Goal: Information Seeking & Learning: Learn about a topic

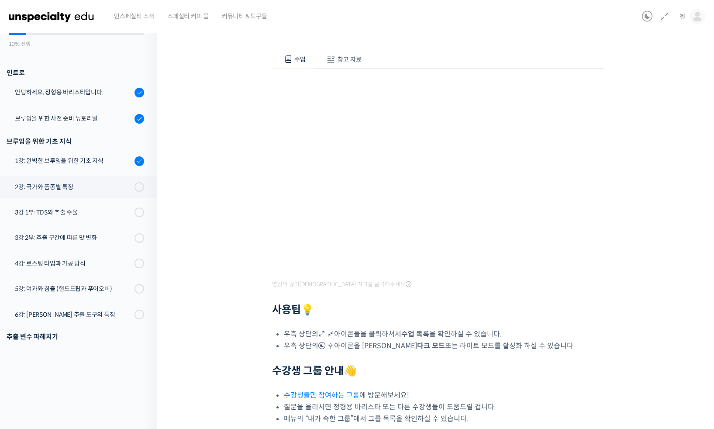
scroll to position [420, 0]
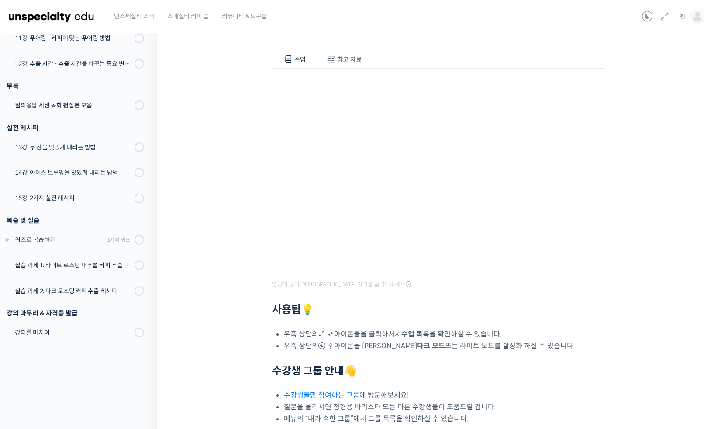
click at [643, 109] on div "기초부터 정확히, 브루잉 국가대표의 브루잉 AtoZ 클래스 2강: 국가와 품종별 특징 진행 중 수업 4 / 23 진행 중 ← 이전 2강: 국가…" at bounding box center [438, 227] width 474 height 537
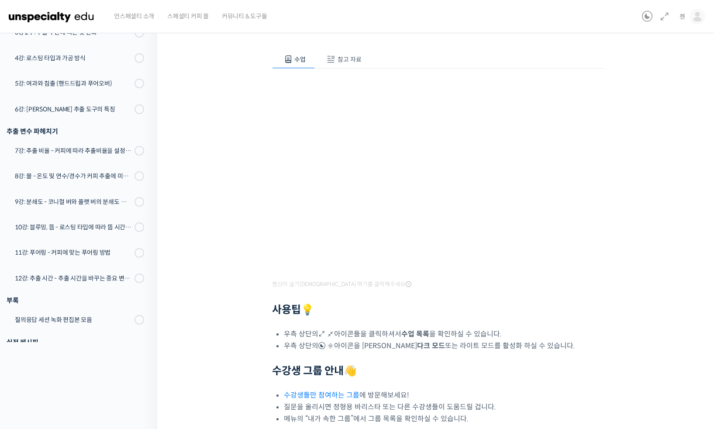
scroll to position [0, 0]
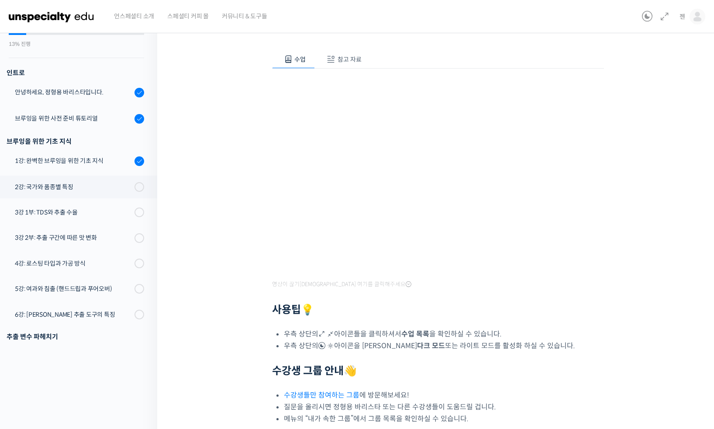
click at [343, 56] on span "참고 자료" at bounding box center [350, 59] width 24 height 8
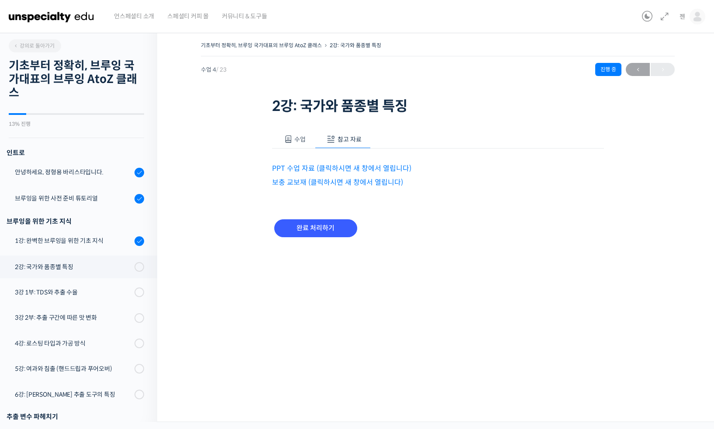
click at [295, 139] on span "수업" at bounding box center [300, 139] width 11 height 8
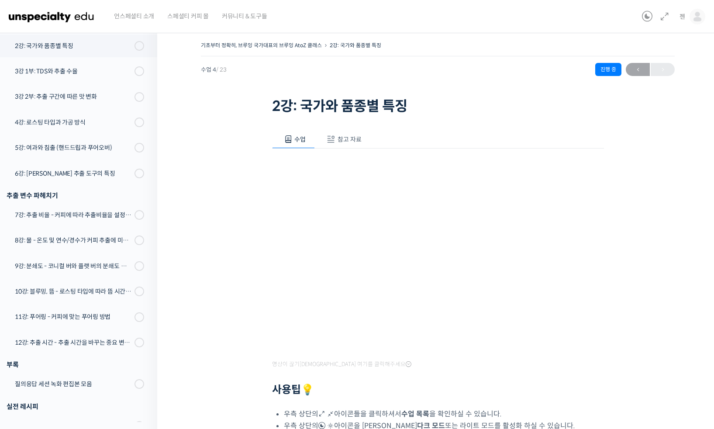
scroll to position [222, 0]
click at [349, 142] on span "참고 자료" at bounding box center [350, 139] width 24 height 8
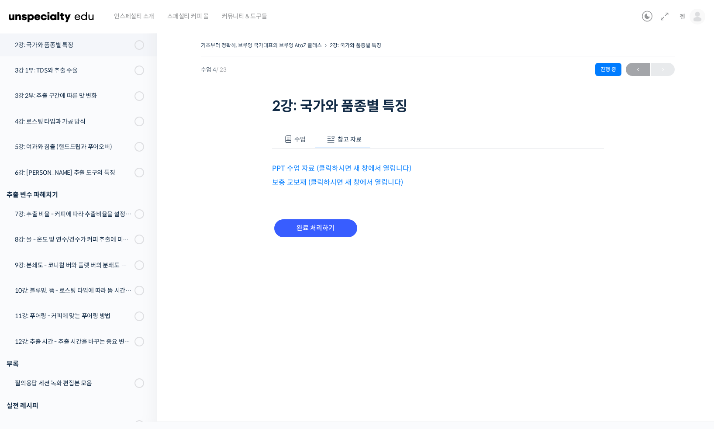
click at [331, 168] on link "PPT 수업 자료 (클릭하시면 새 창에서 열립니다)" at bounding box center [341, 168] width 139 height 9
click at [310, 181] on link "보충 교보재 (클릭하시면 새 창에서 열립니다)" at bounding box center [337, 182] width 131 height 9
click at [289, 141] on span at bounding box center [288, 139] width 9 height 9
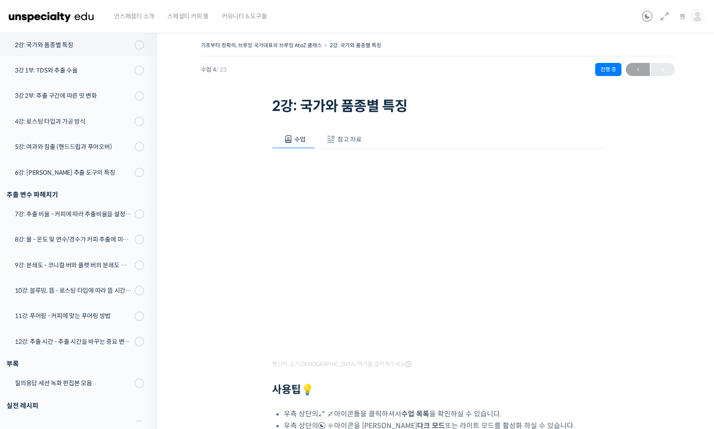
click at [650, 273] on div "기초부터 정확히, 브루잉 국가대표의 브루잉 AtoZ 클래스 2강: 국가와 품종별 특징 진행 중 수업 4 / 23 진행 중 ← 이전 2강: 국가…" at bounding box center [438, 307] width 474 height 537
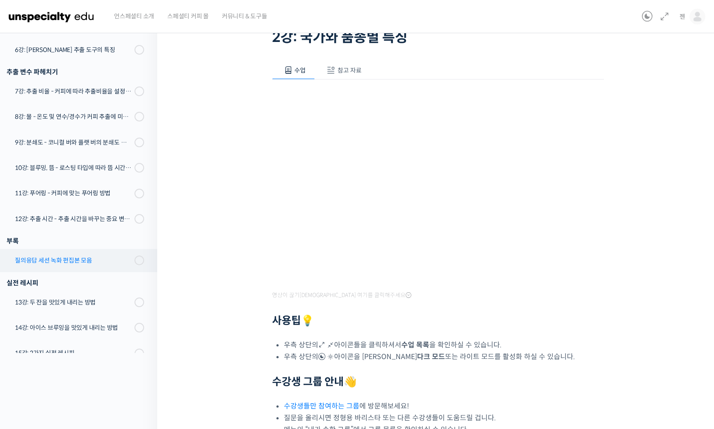
scroll to position [422, 0]
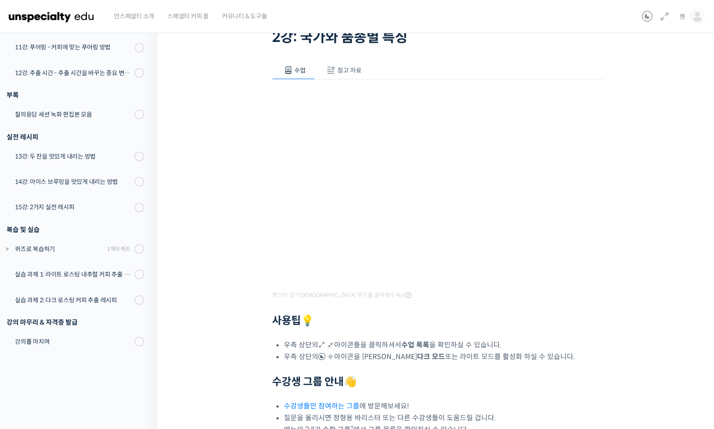
click at [9, 249] on icon at bounding box center [7, 249] width 7 height 7
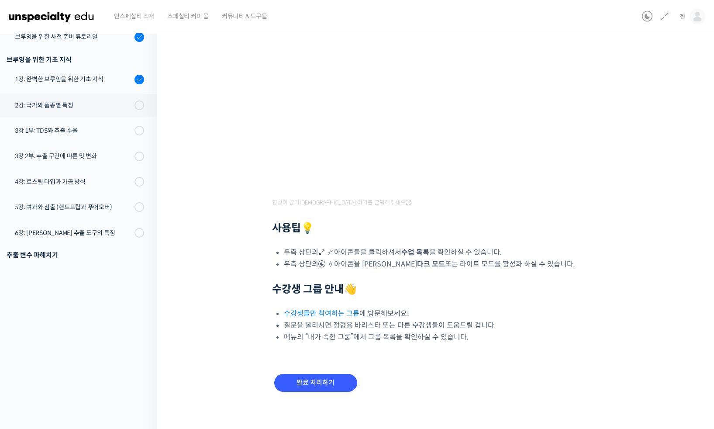
scroll to position [165, 0]
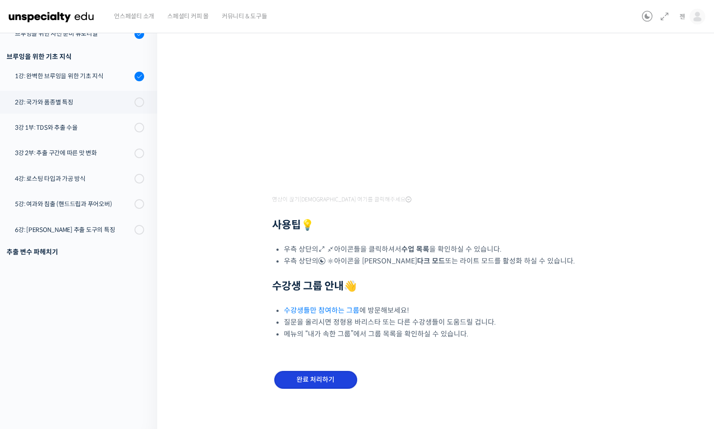
click at [311, 377] on input "완료 처리하기" at bounding box center [315, 380] width 83 height 18
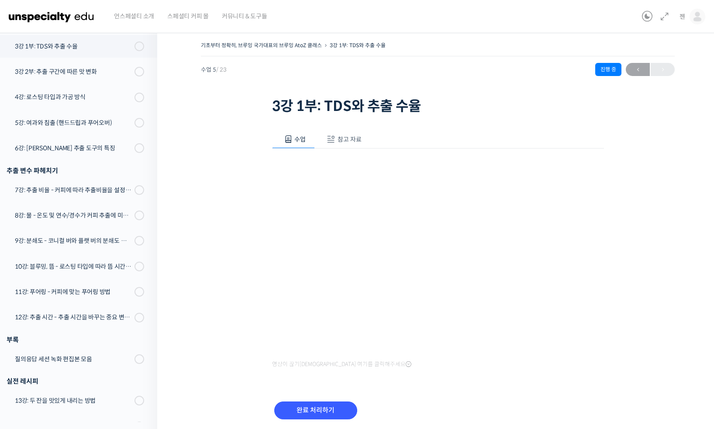
scroll to position [248, 0]
click at [649, 267] on div "기초부터 정확히, 브루잉 국가대표의 브루잉 AtoZ 클래스 3강 1부: TDS와 추출 수율 진행 중 수업 5 / 23 진행 중 ← 이전 3강 …" at bounding box center [438, 240] width 474 height 403
click at [344, 142] on span "참고 자료" at bounding box center [350, 139] width 24 height 8
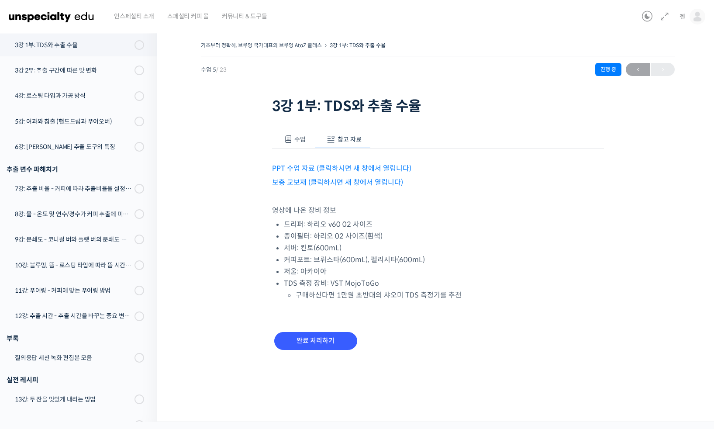
click at [373, 168] on link "PPT 수업 자료 (클릭하시면 새 창에서 열립니다)" at bounding box center [341, 168] width 139 height 9
click at [342, 178] on link "보충 교보재 (클릭하시면 새 창에서 열립니다)" at bounding box center [337, 182] width 131 height 9
click at [298, 139] on span "수업" at bounding box center [300, 139] width 11 height 8
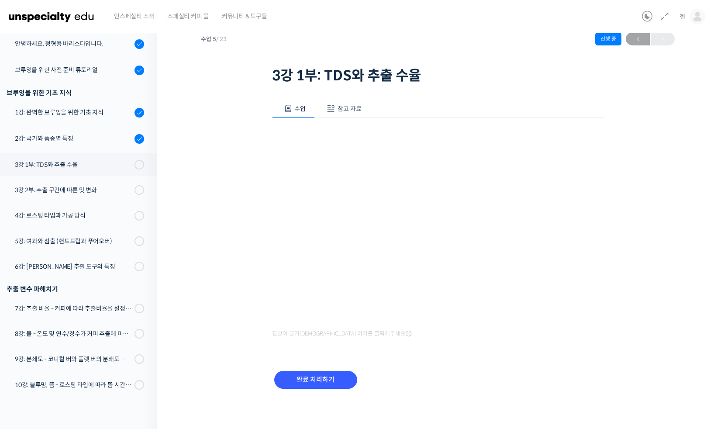
scroll to position [111, 0]
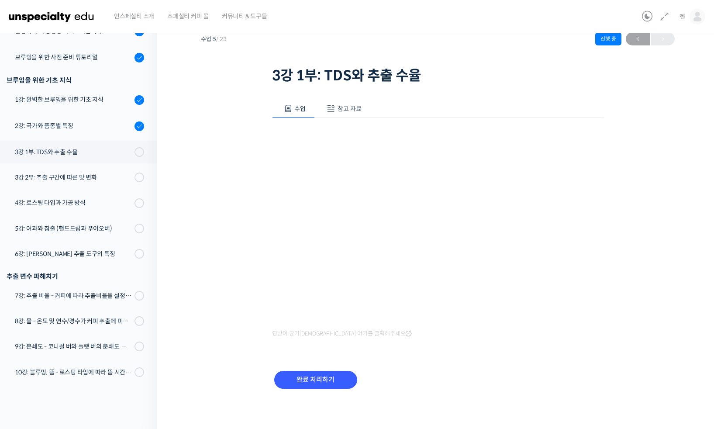
click at [561, 340] on div "수업 참고 자료 영상이 끊기신다면 여기를 클릭해주세요 PPT 수업 자료 (클릭하시면 새 창에서 열립니다) 보충 교보재 (클릭하시면 새 창에서 …" at bounding box center [438, 250] width 332 height 326
click at [636, 268] on div "기초부터 정확히, 브루잉 국가대표의 브루잉 AtoZ 클래스 3강 1부: TDS와 추출 수율 진행 중 수업 5 / 23 진행 중 ← 이전 3강 …" at bounding box center [438, 210] width 474 height 403
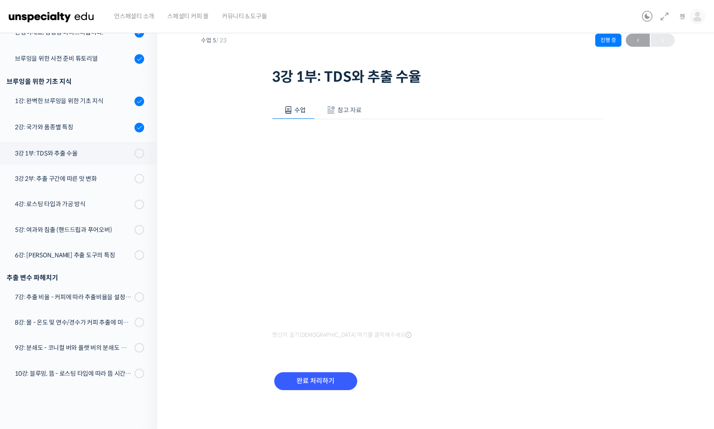
click at [647, 256] on div "기초부터 정확히, 브루잉 국가대표의 브루잉 AtoZ 클래스 3강 1부: TDS와 추출 수율 진행 중 수업 5 / 23 진행 중 ← 이전 3강 …" at bounding box center [438, 211] width 474 height 403
click at [336, 384] on input "완료 처리하기" at bounding box center [315, 381] width 83 height 18
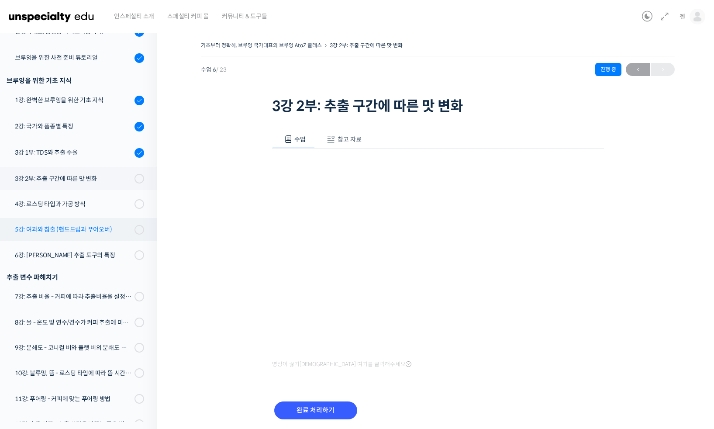
scroll to position [118, 0]
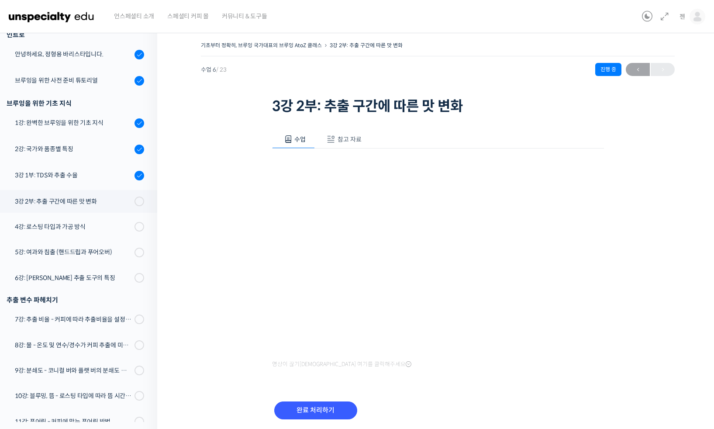
click at [397, 125] on div "수업 참고 자료 영상이 끊기[DEMOGRAPHIC_DATA]를 클릭해주세요 PPT 수업 자료 (클릭하시면 새 창에서 열립니다) 보충 교보재 (…" at bounding box center [438, 280] width 332 height 326
click at [353, 140] on span "참고 자료" at bounding box center [350, 139] width 24 height 8
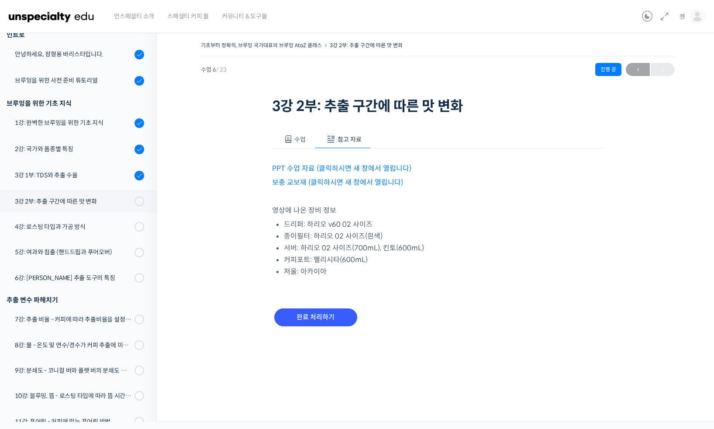
click at [360, 169] on link "PPT 수업 자료 (클릭하시면 새 창에서 열립니다)" at bounding box center [341, 168] width 139 height 9
click at [372, 178] on link "보충 교보재 (클릭하시면 새 창에서 열립니다)" at bounding box center [337, 182] width 131 height 9
click at [294, 135] on button "수업" at bounding box center [293, 139] width 43 height 18
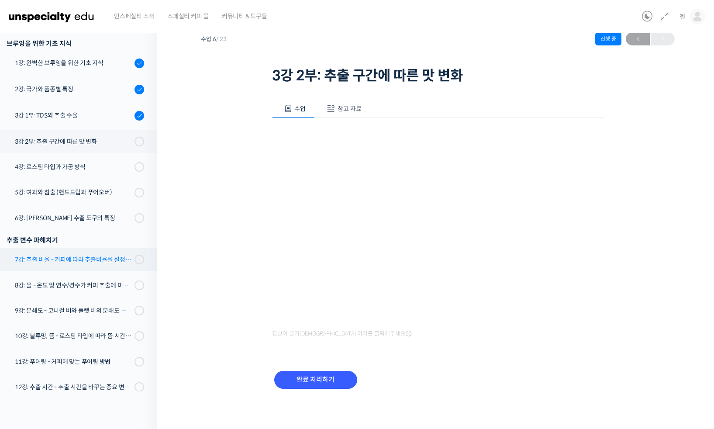
scroll to position [153, 0]
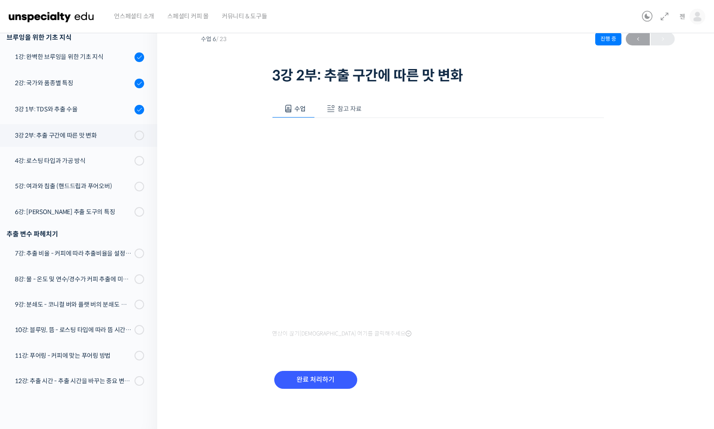
click at [630, 242] on div "기초부터 정확히, 브루잉 국가대표의 브루잉 AtoZ 클래스 3강 2부: 추출 구간에 따른 맛 변화 진행 중 수업 6 / 23 진행 중 ← 이전…" at bounding box center [438, 210] width 474 height 403
click at [661, 248] on div "기초부터 정확히, 브루잉 국가대표의 브루잉 AtoZ 클래스 3강 2부: 추출 구간에 따른 맛 변화 진행 중 수업 6 / 23 진행 중 ← 이전…" at bounding box center [438, 210] width 474 height 403
click at [297, 381] on input "완료 처리하기" at bounding box center [315, 380] width 83 height 18
